Goal: Obtain resource: Download file/media

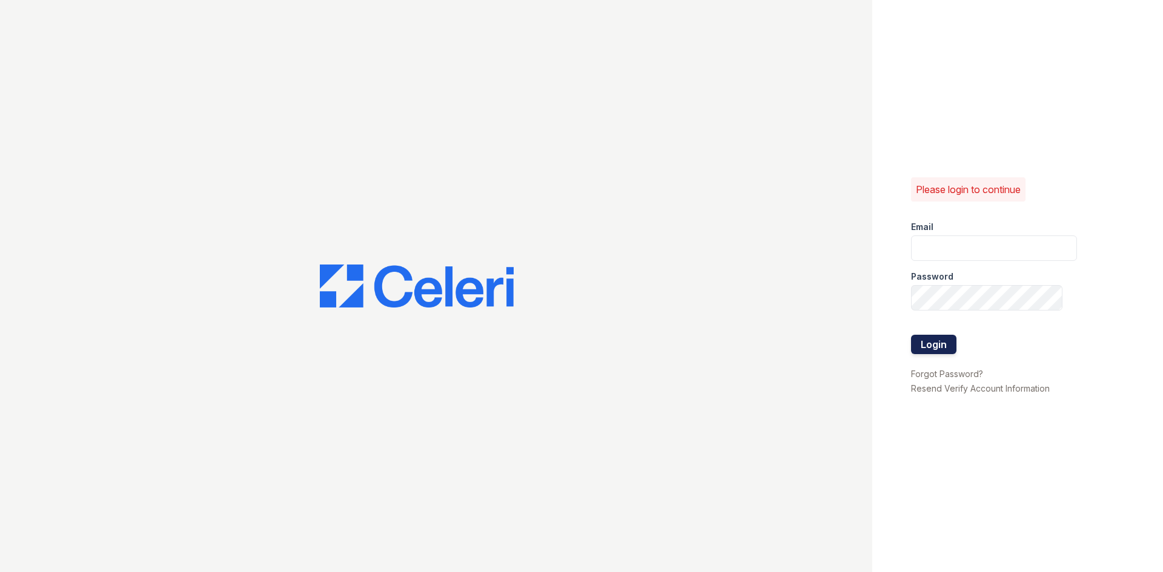
type input "siniguez@trinity-pm.com"
click at [923, 338] on button "Login" at bounding box center [933, 344] width 45 height 19
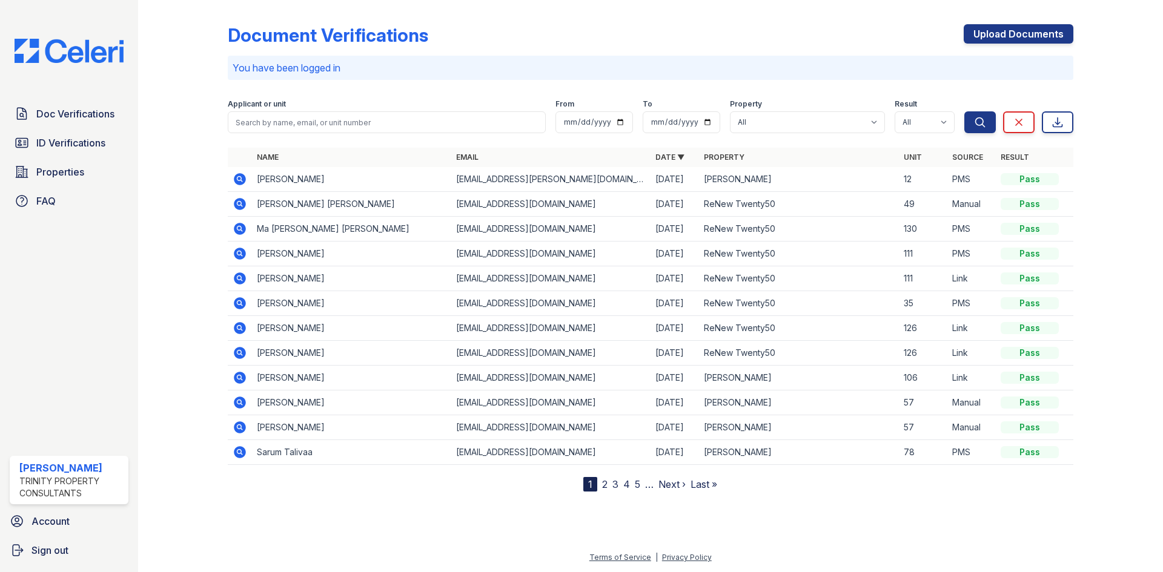
click at [241, 176] on icon at bounding box center [240, 179] width 12 height 12
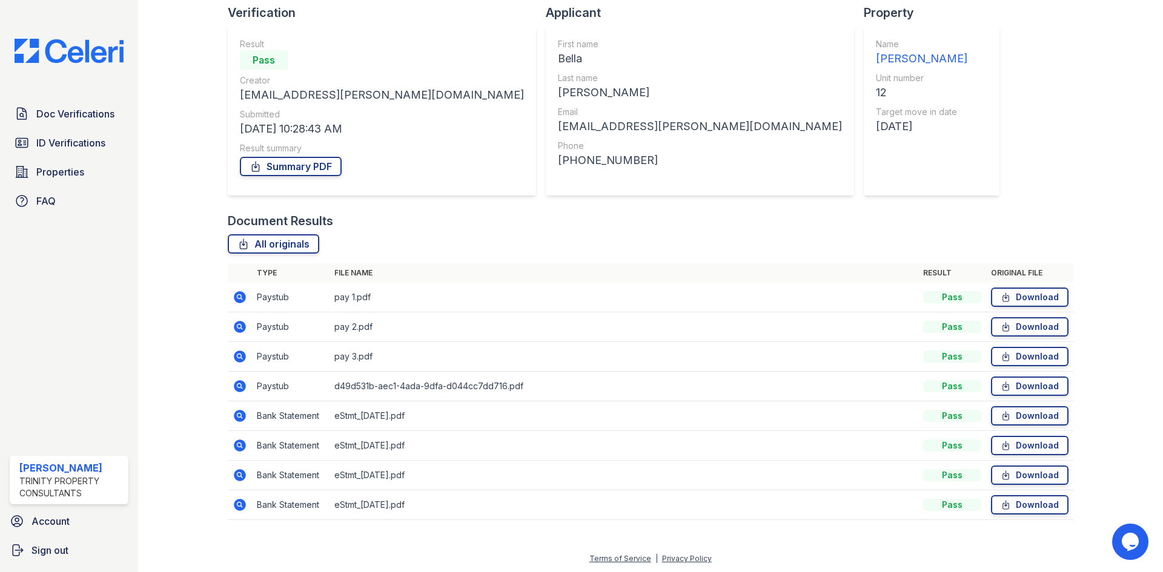
scroll to position [87, 0]
click at [1053, 283] on td "Download" at bounding box center [1029, 297] width 87 height 30
click at [1019, 300] on link "Download" at bounding box center [1030, 296] width 78 height 19
click at [1007, 320] on link "Download" at bounding box center [1030, 325] width 78 height 19
click at [70, 151] on link "ID Verifications" at bounding box center [69, 143] width 119 height 24
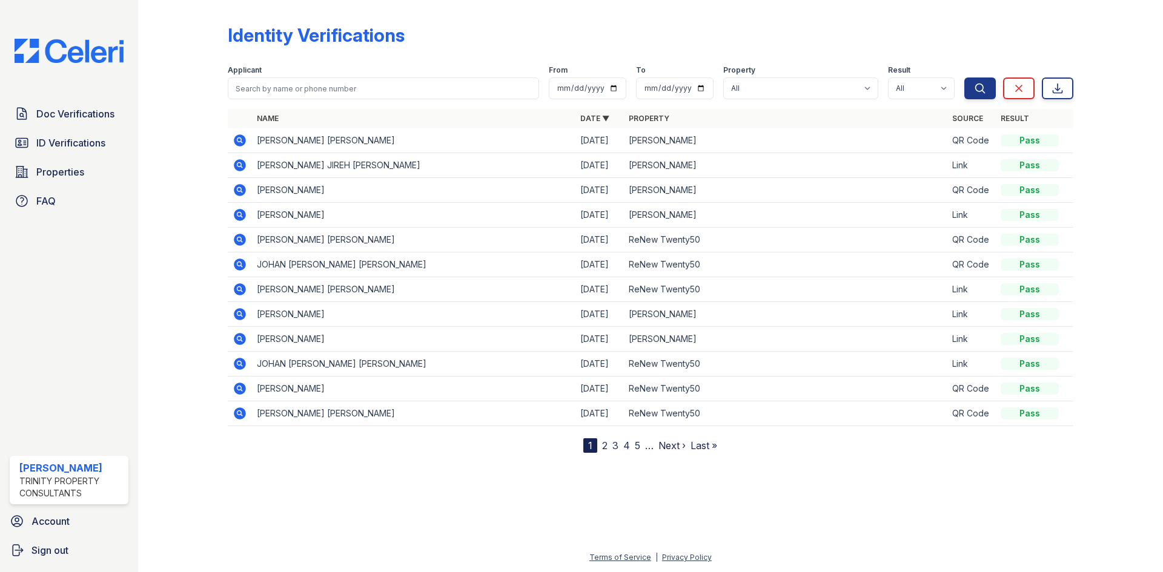
click at [240, 144] on icon at bounding box center [240, 140] width 12 height 12
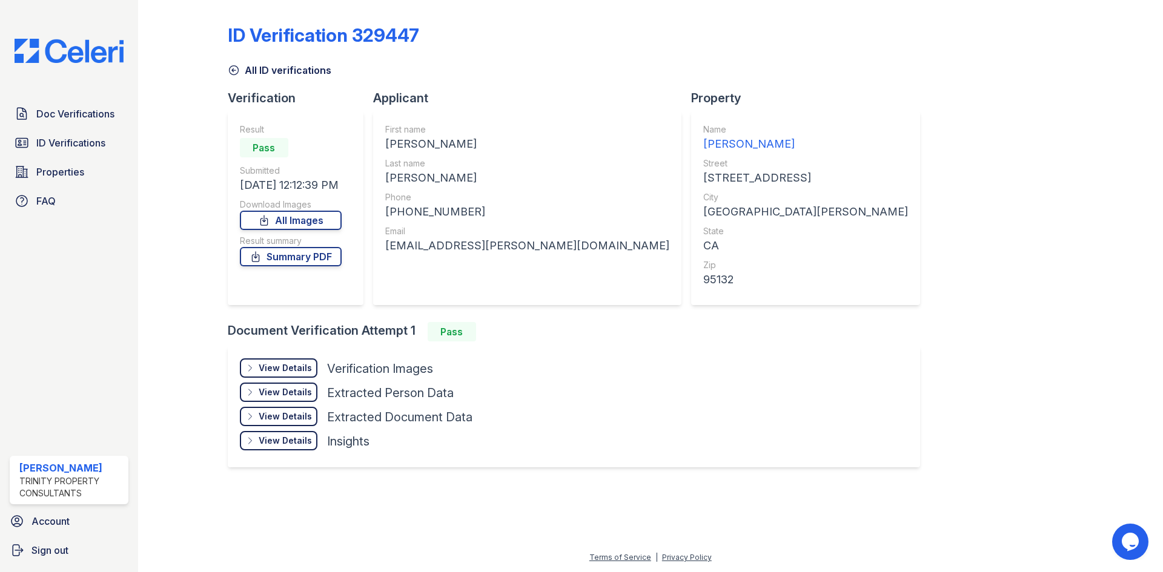
click at [307, 360] on div "View Details Details" at bounding box center [279, 368] width 78 height 19
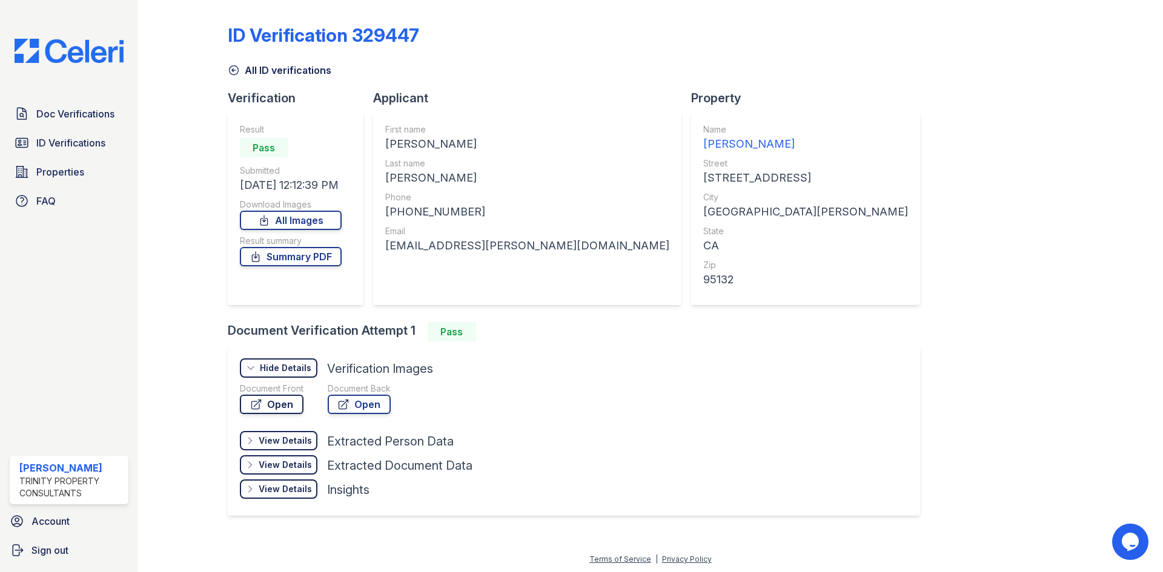
click at [293, 396] on link "Open" at bounding box center [272, 404] width 64 height 19
click at [276, 253] on link "Summary PDF" at bounding box center [291, 256] width 102 height 19
click at [84, 104] on link "Doc Verifications" at bounding box center [69, 114] width 119 height 24
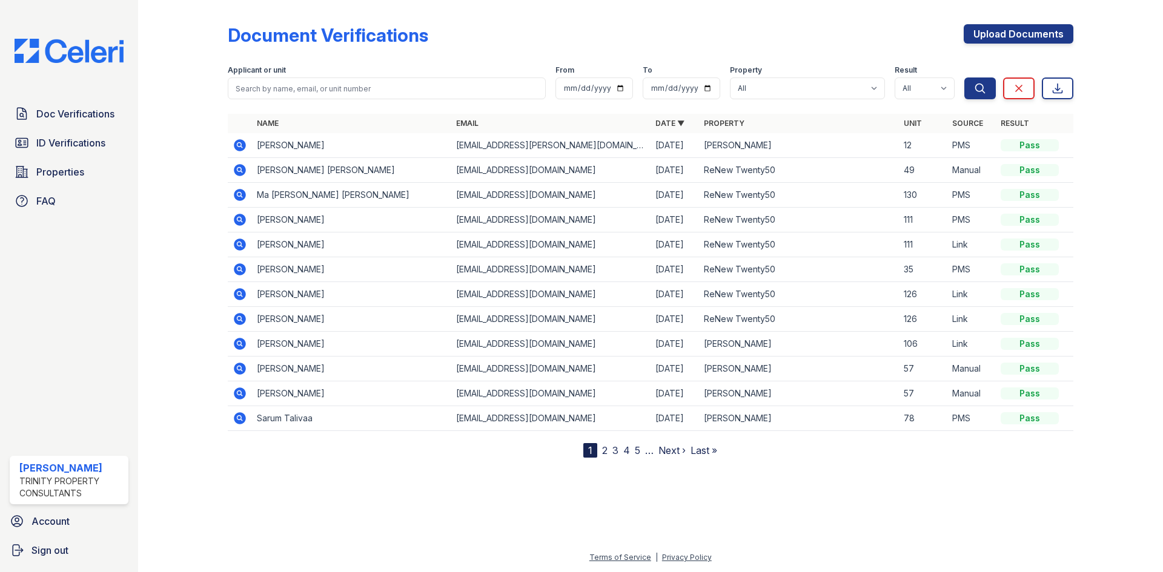
click at [239, 147] on icon at bounding box center [240, 145] width 12 height 12
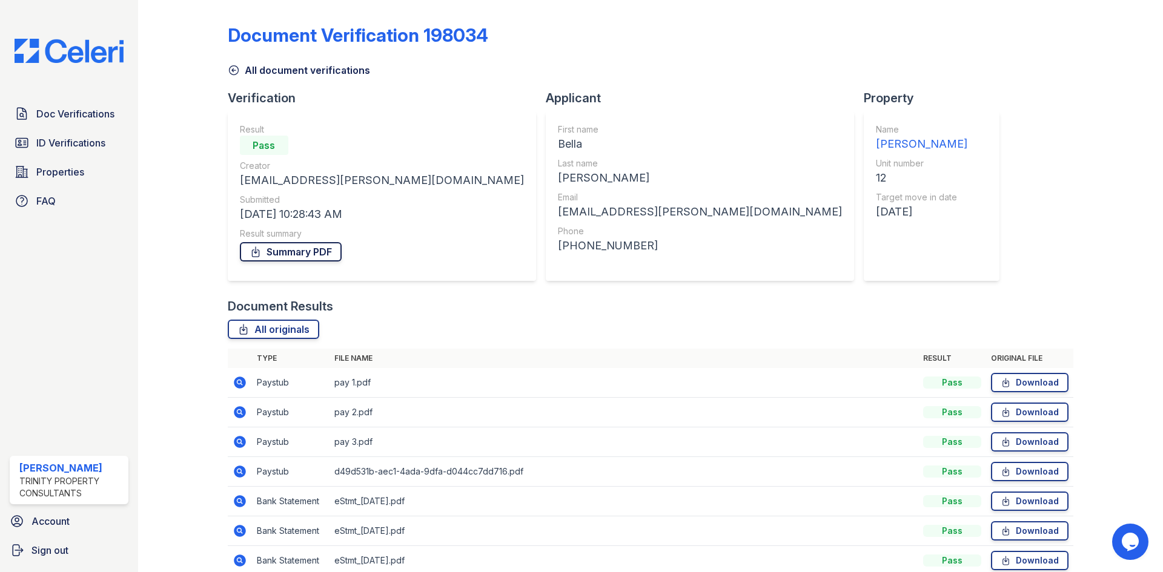
click at [296, 243] on link "Summary PDF" at bounding box center [291, 251] width 102 height 19
click at [86, 110] on span "Doc Verifications" at bounding box center [75, 114] width 78 height 15
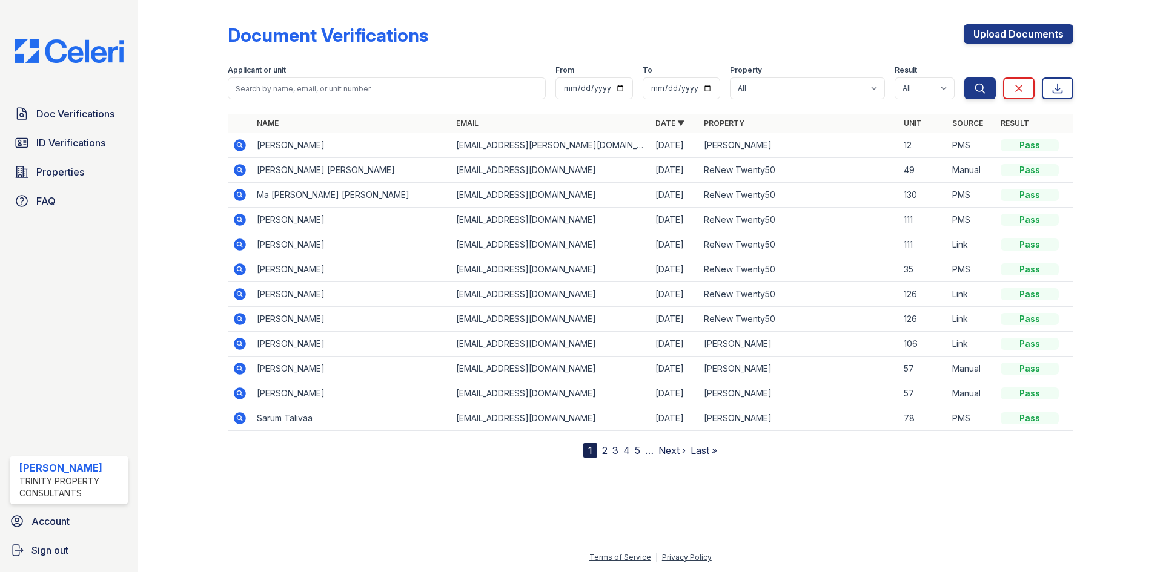
click at [405, 72] on div "Applicant or unit" at bounding box center [387, 71] width 318 height 12
click at [409, 82] on input "search" at bounding box center [387, 89] width 318 height 22
type input "charise"
click at [964, 78] on button "Search" at bounding box center [980, 89] width 32 height 22
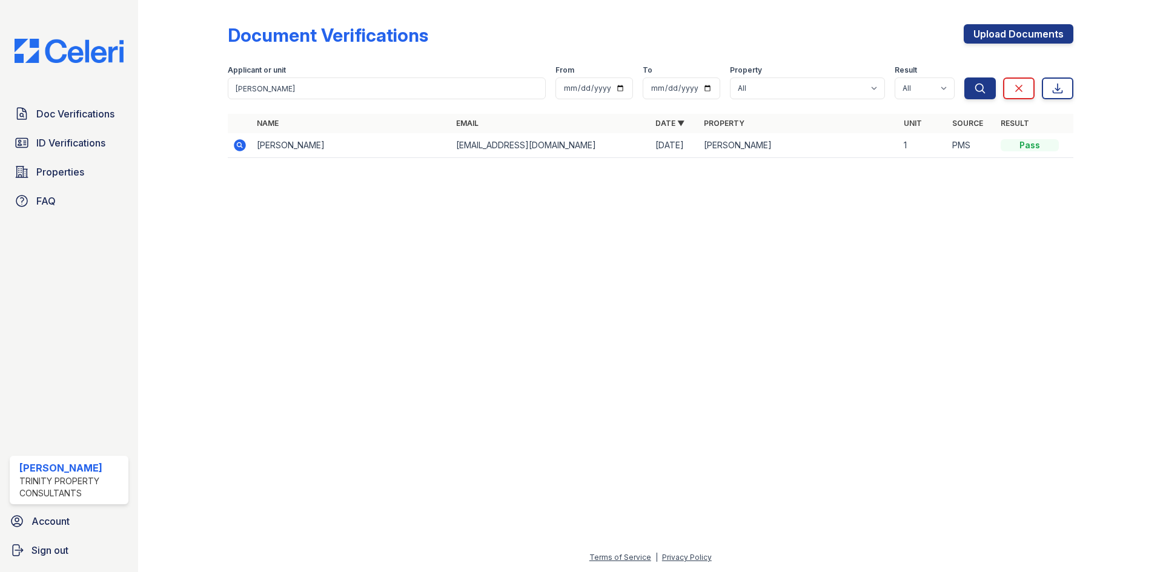
click at [237, 140] on icon at bounding box center [240, 145] width 15 height 15
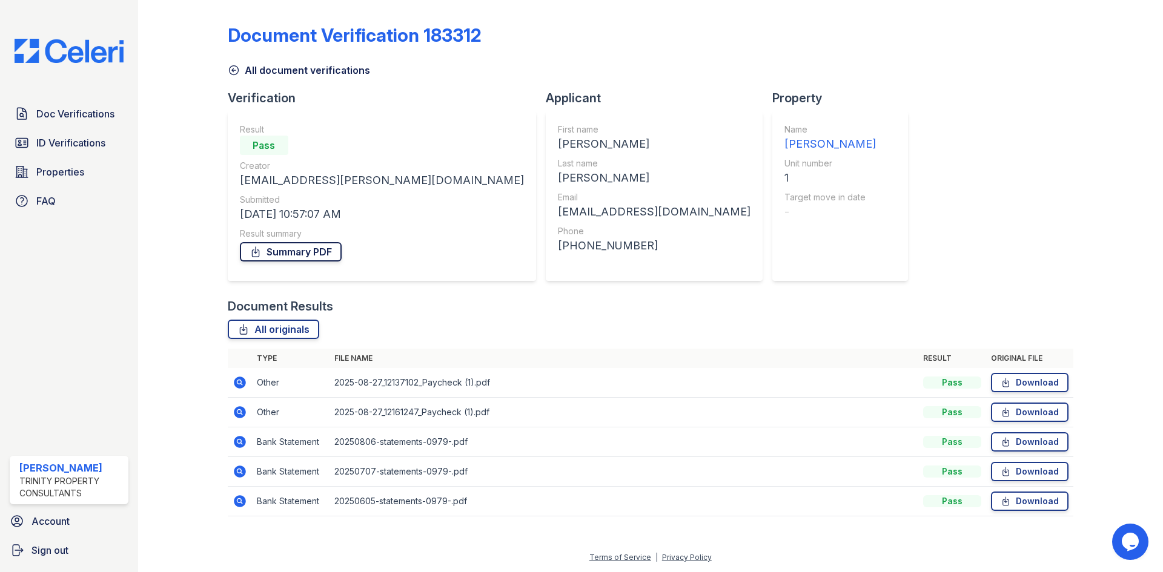
click at [283, 251] on link "Summary PDF" at bounding box center [291, 251] width 102 height 19
click at [1036, 384] on link "Download" at bounding box center [1030, 382] width 78 height 19
